Goal: Find specific page/section: Find specific page/section

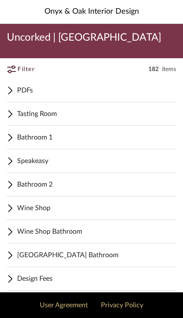
click at [57, 160] on span "Speakeasy" at bounding box center [96, 161] width 159 height 10
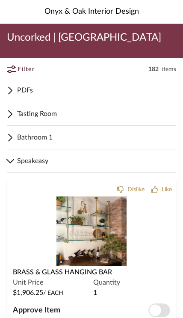
click at [0, 0] on div at bounding box center [0, 0] width 0 height 0
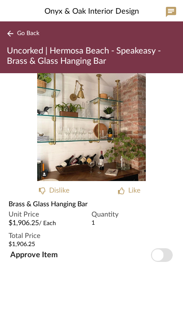
click at [28, 35] on span "Go Back" at bounding box center [28, 33] width 22 height 7
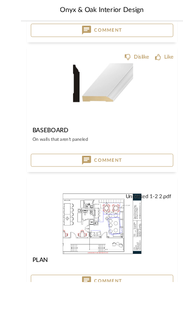
scroll to position [555, 0]
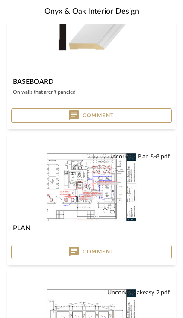
click at [117, 193] on img "0" at bounding box center [91, 187] width 90 height 70
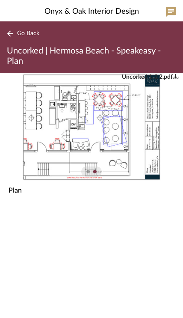
click at [27, 28] on button "Go Back" at bounding box center [24, 33] width 35 height 11
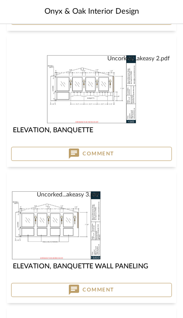
scroll to position [819, 0]
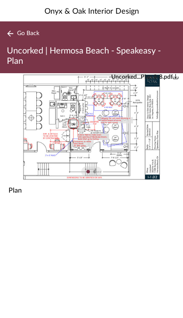
click at [16, 38] on button "Go Back" at bounding box center [24, 33] width 35 height 11
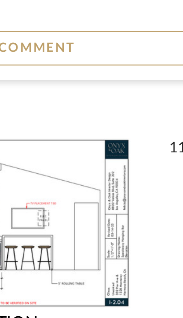
scroll to position [894, 0]
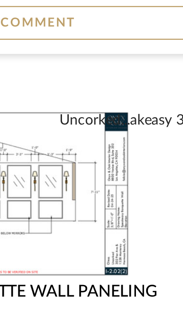
click at [49, 86] on img "0" at bounding box center [91, 121] width 90 height 70
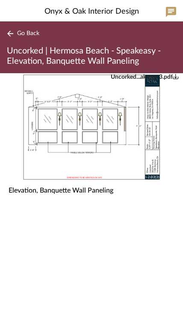
click at [34, 38] on button "Go Back" at bounding box center [24, 33] width 35 height 11
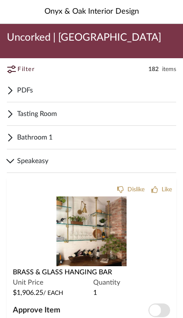
click at [25, 95] on div "PDFs" at bounding box center [91, 91] width 169 height 24
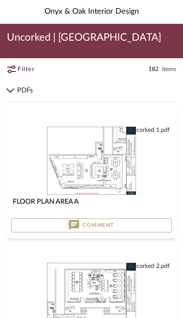
click at [0, 0] on img at bounding box center [0, 0] width 0 height 0
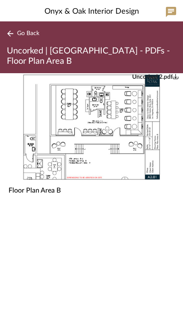
click at [29, 32] on span "Go Back" at bounding box center [28, 33] width 22 height 7
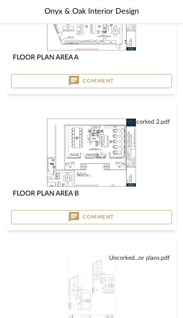
scroll to position [144, 0]
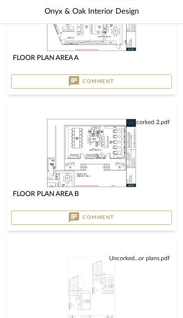
click at [129, 161] on img "0" at bounding box center [91, 153] width 90 height 70
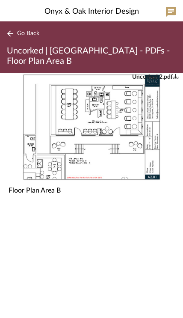
click at [31, 34] on span "Go Back" at bounding box center [28, 33] width 22 height 7
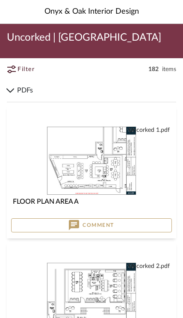
click at [26, 95] on span "PDFs" at bounding box center [96, 90] width 159 height 10
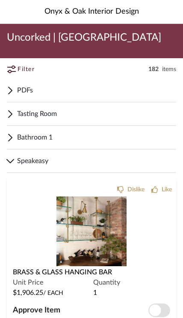
click at [53, 163] on span "Speakeasy" at bounding box center [96, 161] width 159 height 10
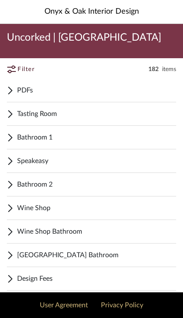
click at [52, 158] on span "Speakeasy" at bounding box center [96, 161] width 159 height 10
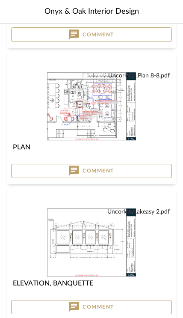
scroll to position [636, 0]
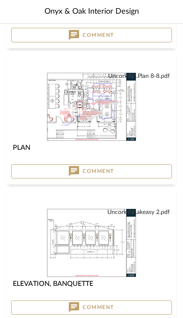
click at [110, 116] on img "0" at bounding box center [91, 107] width 90 height 70
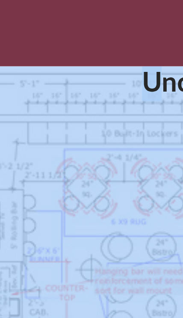
click at [22, 73] on img "0" at bounding box center [91, 127] width 139 height 108
